Goal: Task Accomplishment & Management: Manage account settings

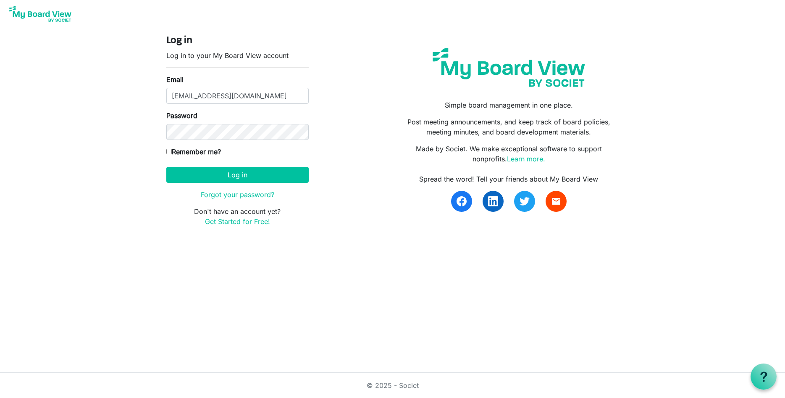
click at [169, 151] on input "Remember me?" at bounding box center [168, 151] width 5 height 5
checkbox input "true"
click at [236, 175] on button "Log in" at bounding box center [237, 175] width 142 height 16
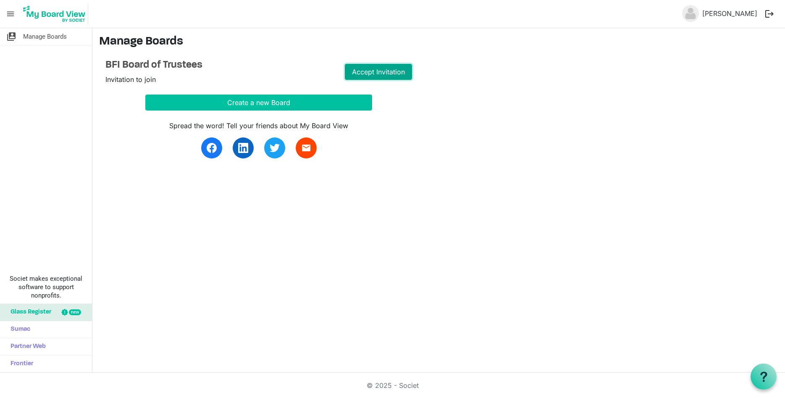
click at [382, 70] on link "Accept Invitation" at bounding box center [378, 72] width 67 height 16
click at [385, 72] on link "Go to Board" at bounding box center [378, 72] width 67 height 16
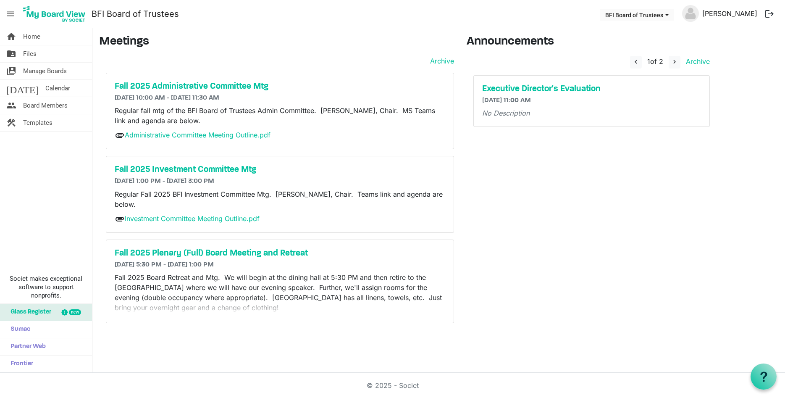
click at [719, 12] on link "[PERSON_NAME]" at bounding box center [730, 13] width 62 height 17
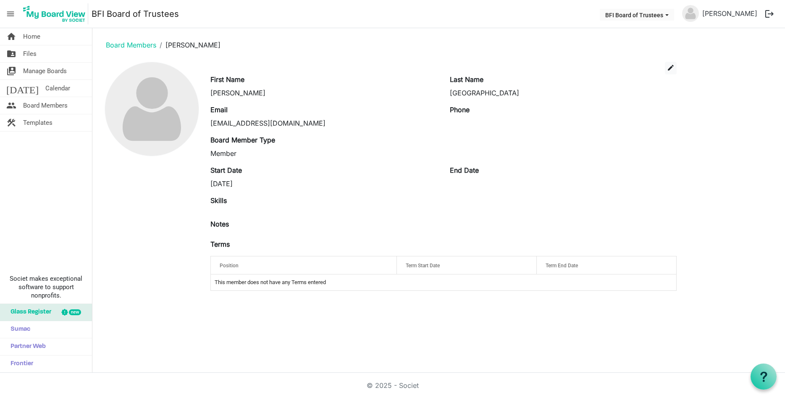
click at [231, 226] on div "Notes" at bounding box center [443, 225] width 479 height 13
click at [226, 232] on div "Notes" at bounding box center [443, 229] width 479 height 20
click at [219, 221] on label "Notes" at bounding box center [220, 224] width 18 height 10
click at [219, 223] on label "Notes" at bounding box center [220, 224] width 18 height 10
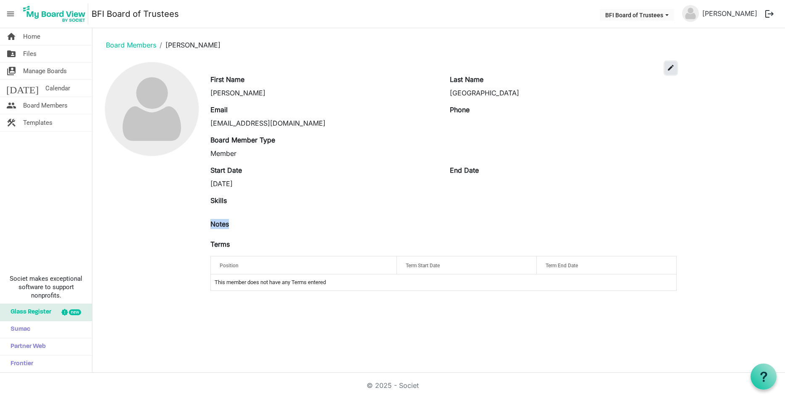
click at [671, 68] on span "edit" at bounding box center [671, 68] width 8 height 8
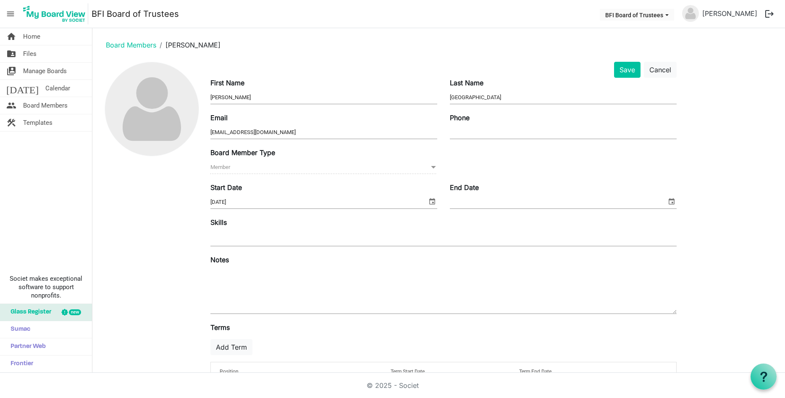
click at [241, 263] on div "Notes" at bounding box center [443, 285] width 479 height 61
click at [232, 279] on textarea at bounding box center [444, 290] width 466 height 45
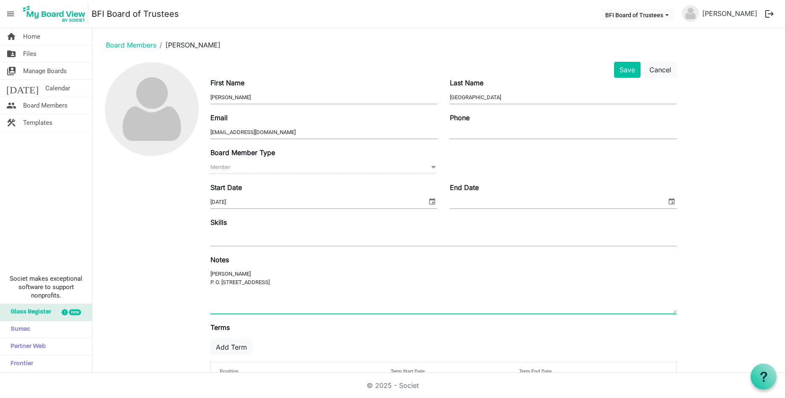
type textarea "[PERSON_NAME] P. O. [STREET_ADDRESS]"
click at [434, 167] on span at bounding box center [434, 167] width 8 height 9
click at [471, 134] on input "Phone" at bounding box center [563, 132] width 227 height 13
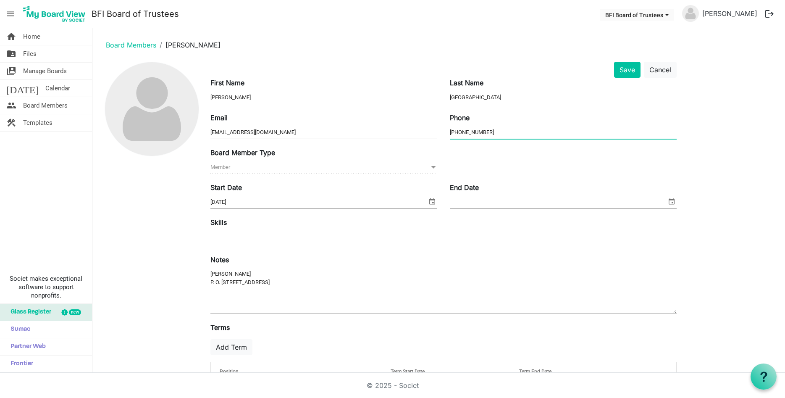
type input "[PHONE_NUMBER]"
click at [671, 202] on span "select" at bounding box center [672, 201] width 10 height 11
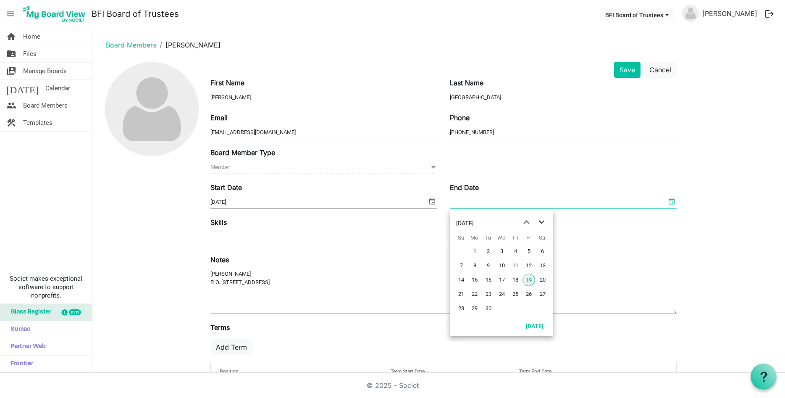
click at [542, 222] on span "next month" at bounding box center [541, 222] width 15 height 15
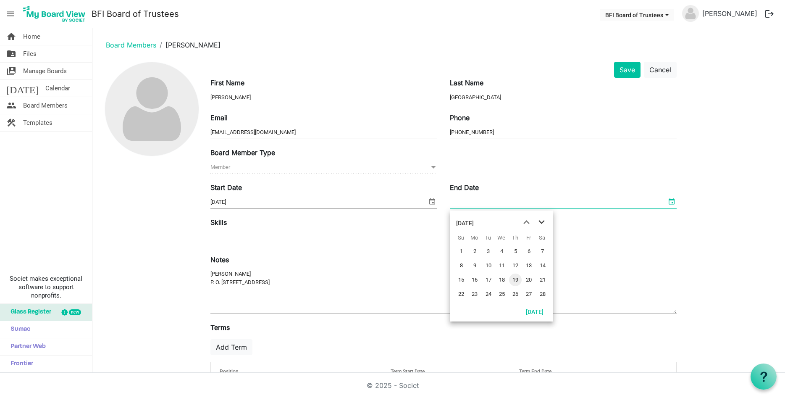
click at [542, 222] on span "next month" at bounding box center [541, 222] width 15 height 15
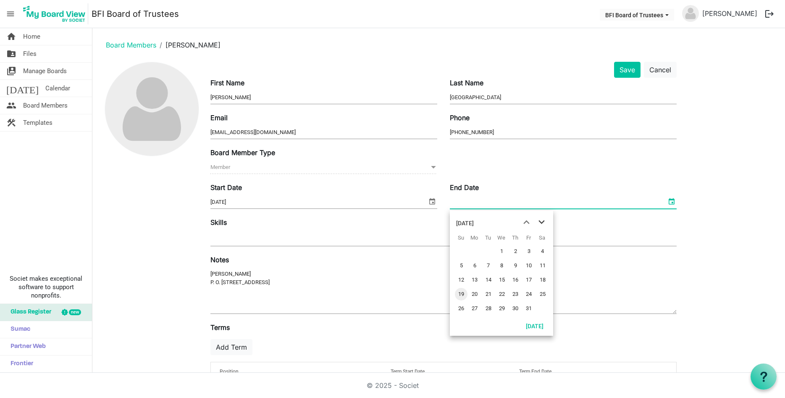
click at [542, 222] on span "next month" at bounding box center [541, 222] width 15 height 15
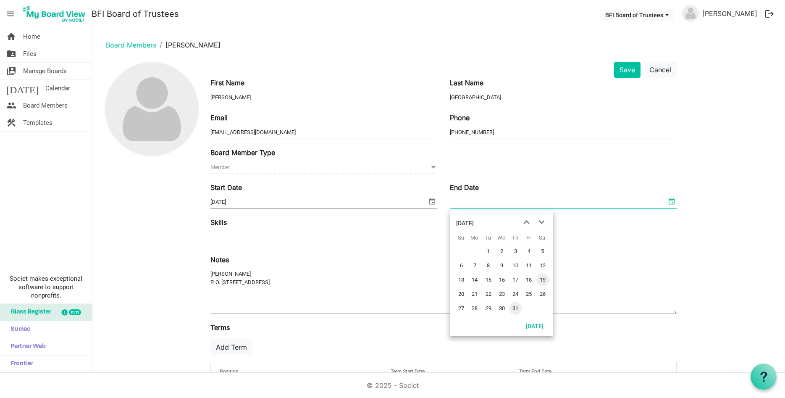
click at [514, 307] on span "31" at bounding box center [515, 308] width 13 height 13
type input "[DATE]"
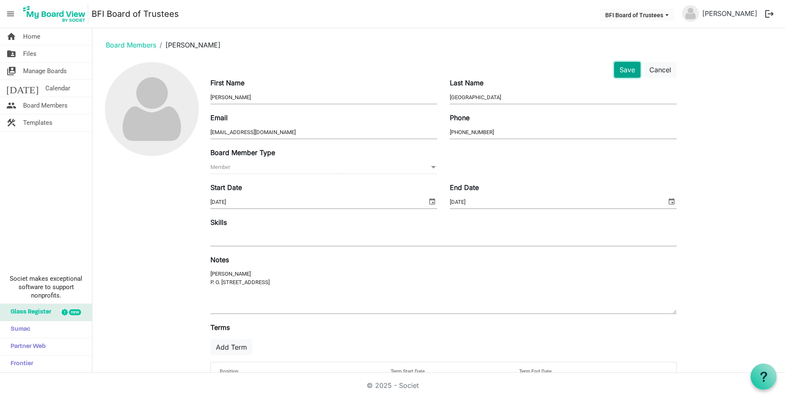
click at [624, 68] on button "Save" at bounding box center [627, 70] width 26 height 16
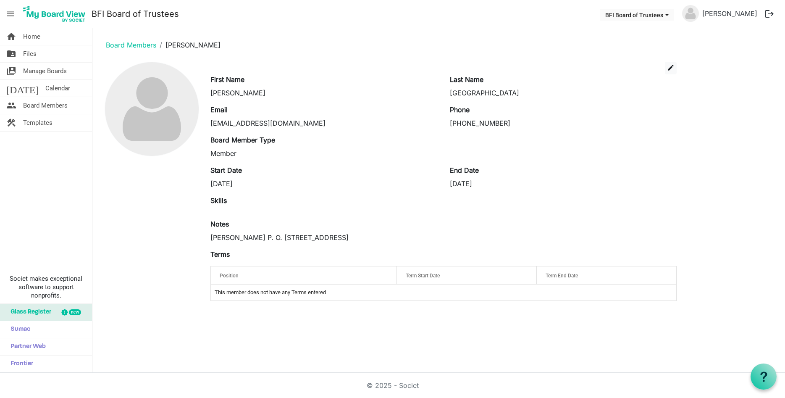
click at [768, 13] on button "logout" at bounding box center [770, 14] width 18 height 18
